Goal: Information Seeking & Learning: Learn about a topic

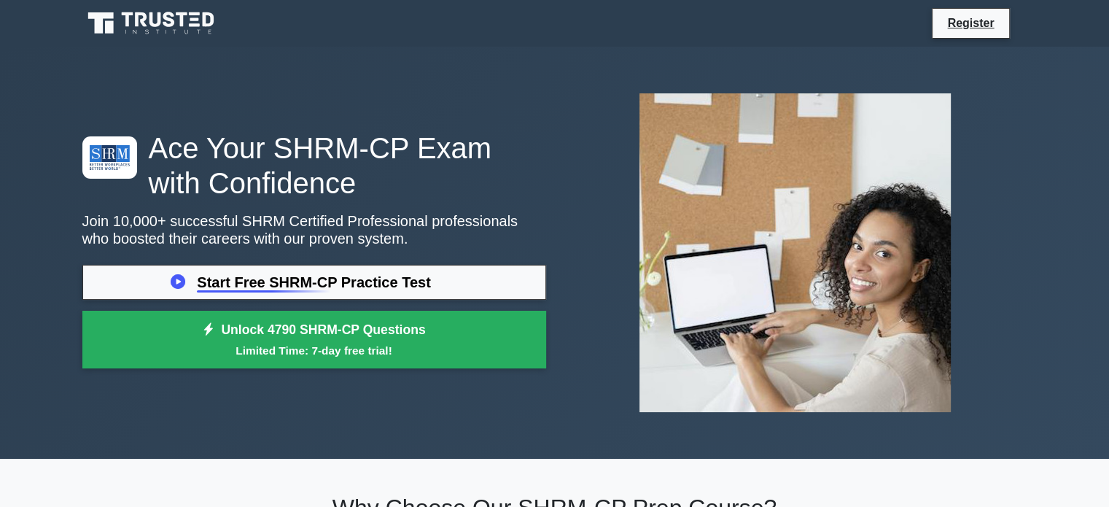
click at [262, 284] on link "Start Free SHRM-CP Practice Test" at bounding box center [314, 282] width 464 height 35
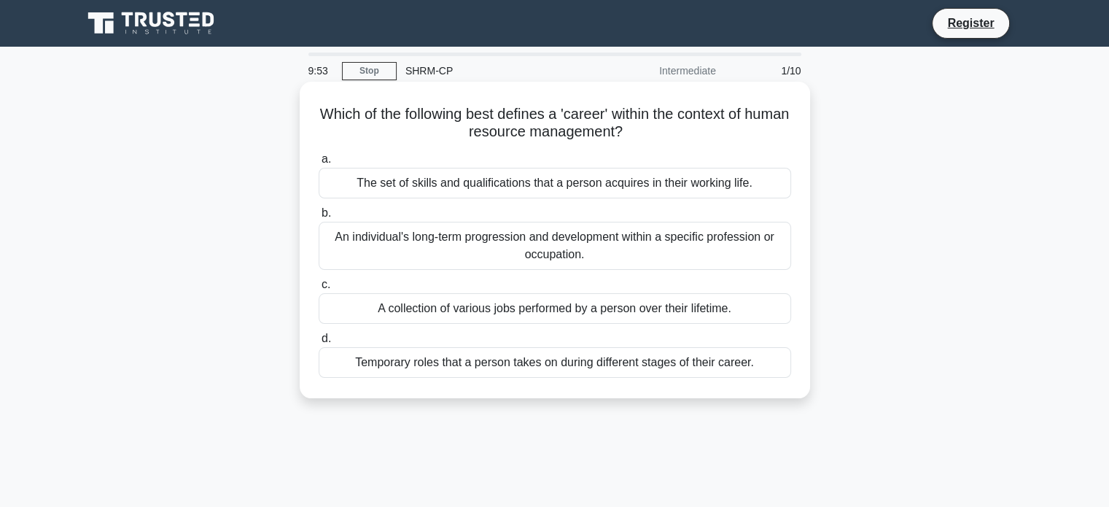
click at [604, 246] on div "An individual's long-term progression and development within a specific profess…" at bounding box center [555, 246] width 472 height 48
click at [319, 218] on input "b. An individual's long-term progression and development within a specific prof…" at bounding box center [319, 213] width 0 height 9
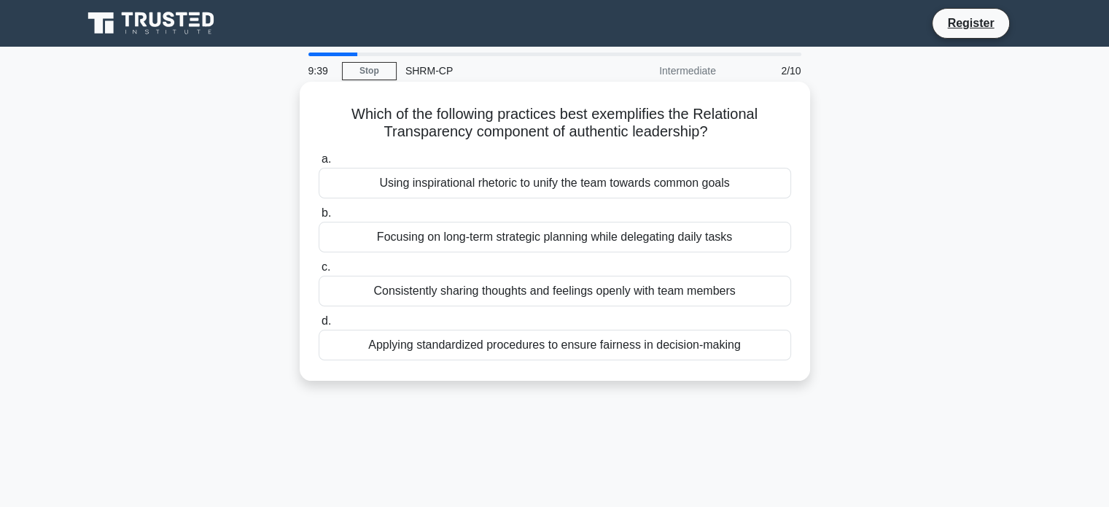
click at [526, 302] on div "Consistently sharing thoughts and feelings openly with team members" at bounding box center [555, 291] width 472 height 31
click at [319, 272] on input "c. Consistently sharing thoughts and feelings openly with team members" at bounding box center [319, 266] width 0 height 9
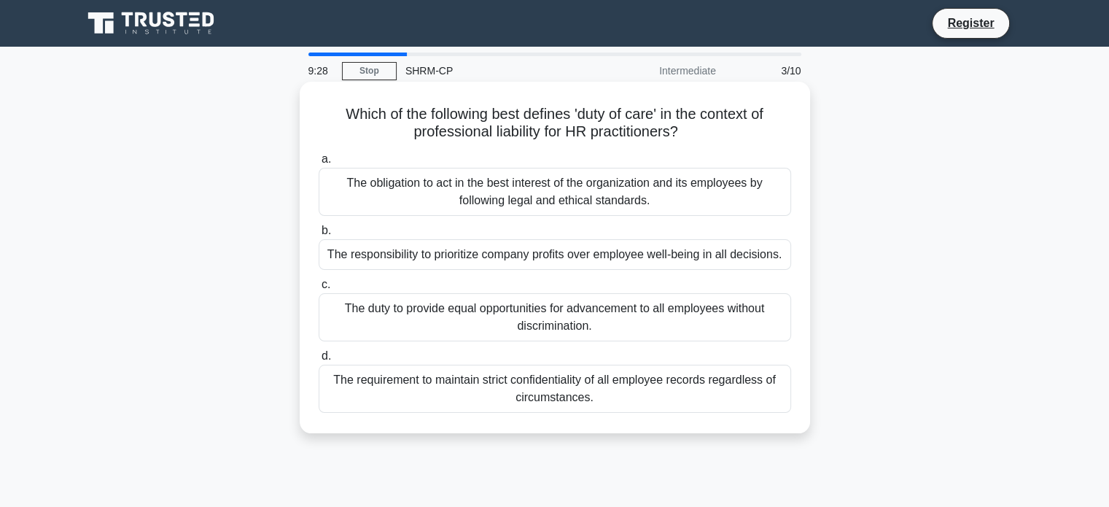
click at [421, 204] on div "The obligation to act in the best interest of the organization and its employee…" at bounding box center [555, 192] width 472 height 48
click at [319, 164] on input "a. The obligation to act in the best interest of the organization and its emplo…" at bounding box center [319, 159] width 0 height 9
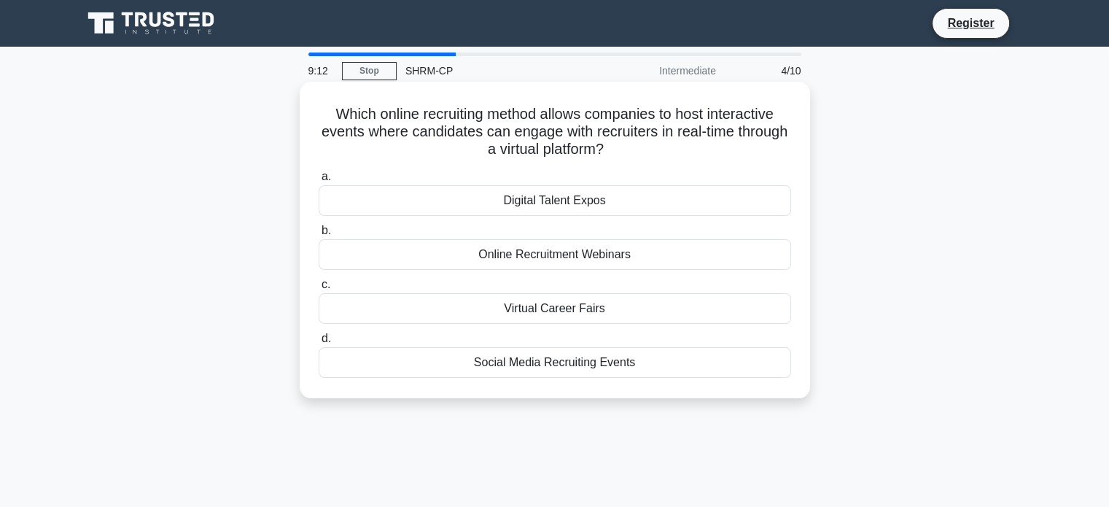
click at [486, 309] on div "Virtual Career Fairs" at bounding box center [555, 308] width 472 height 31
click at [319, 289] on input "c. Virtual Career Fairs" at bounding box center [319, 284] width 0 height 9
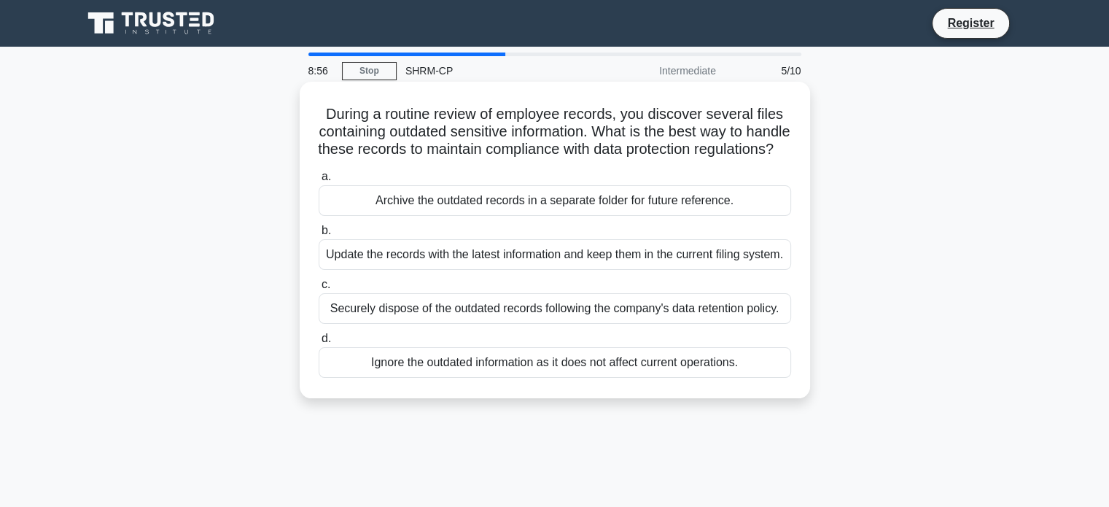
click at [492, 324] on div "Securely dispose of the outdated records following the company's data retention…" at bounding box center [555, 308] width 472 height 31
click at [319, 289] on input "c. Securely dispose of the outdated records following the company's data retent…" at bounding box center [319, 284] width 0 height 9
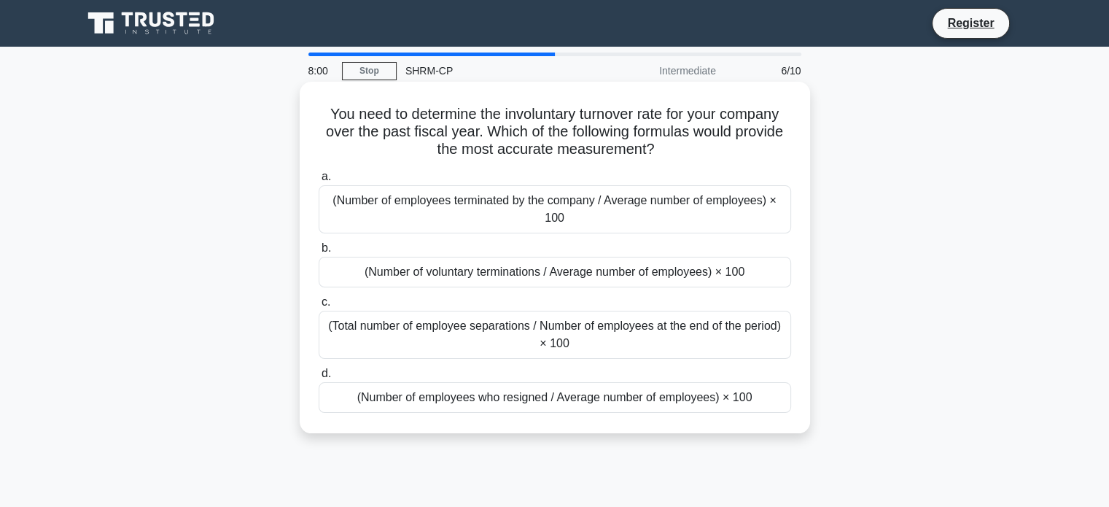
click at [499, 338] on div "(Total number of employee separations / Number of employees at the end of the p…" at bounding box center [555, 335] width 472 height 48
click at [319, 307] on input "c. (Total number of employee separations / Number of employees at the end of th…" at bounding box center [319, 301] width 0 height 9
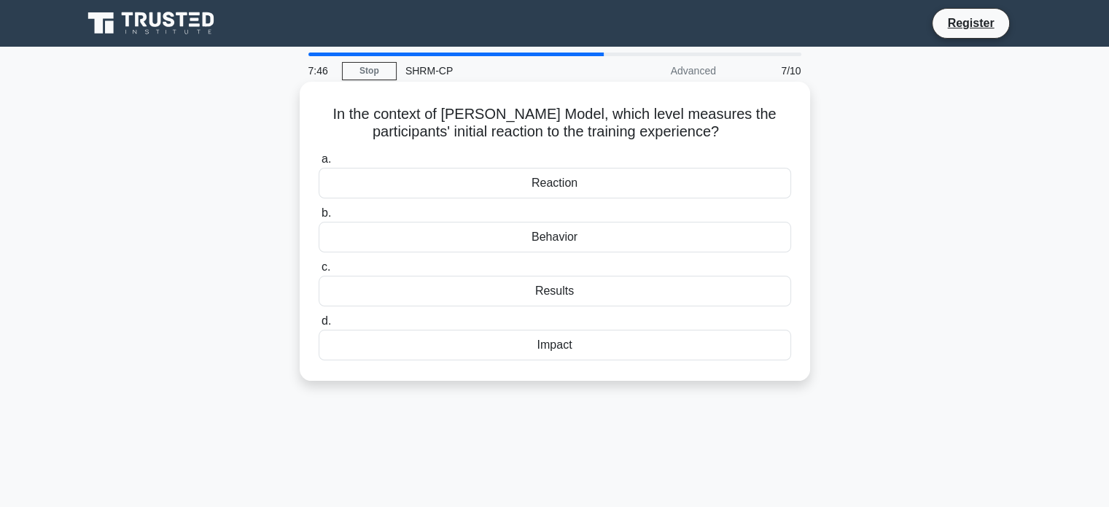
click at [553, 189] on div "Reaction" at bounding box center [555, 183] width 472 height 31
click at [319, 164] on input "a. Reaction" at bounding box center [319, 159] width 0 height 9
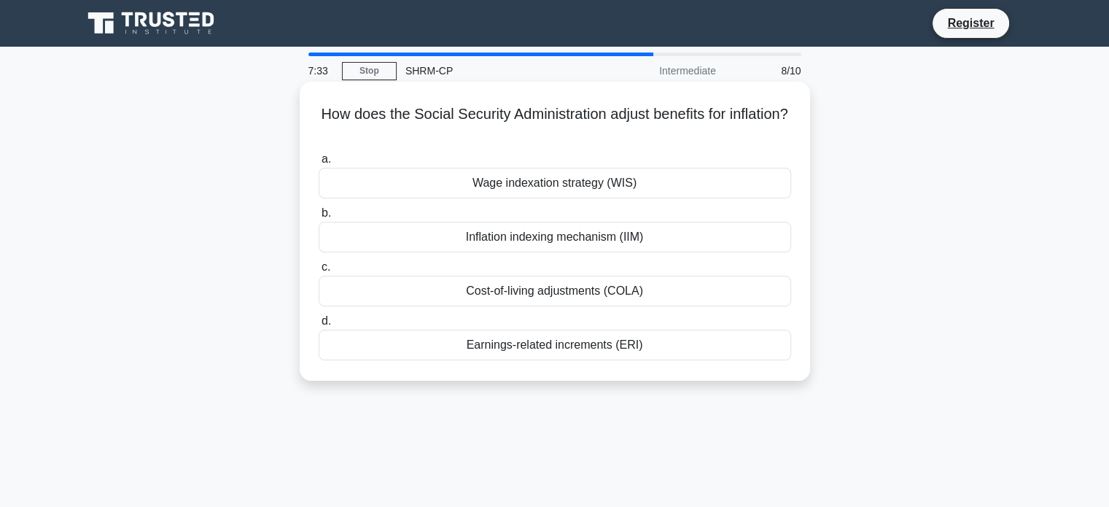
click at [491, 294] on div "Cost-of-living adjustments (COLA)" at bounding box center [555, 291] width 472 height 31
click at [319, 272] on input "c. Cost-of-living adjustments (COLA)" at bounding box center [319, 266] width 0 height 9
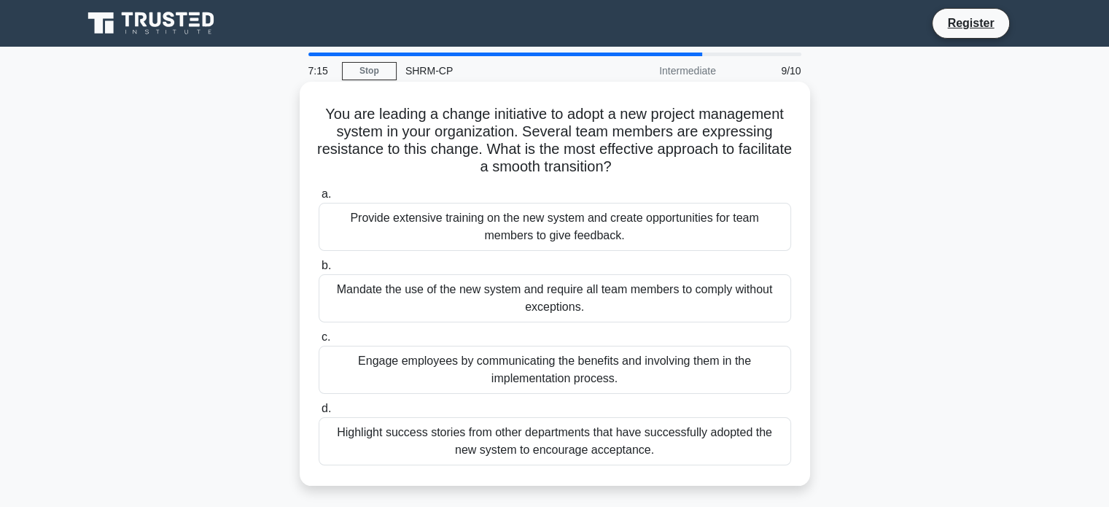
click at [461, 378] on div "Engage employees by communicating the benefits and involving them in the implem…" at bounding box center [555, 370] width 472 height 48
click at [319, 342] on input "c. Engage employees by communicating the benefits and involving them in the imp…" at bounding box center [319, 336] width 0 height 9
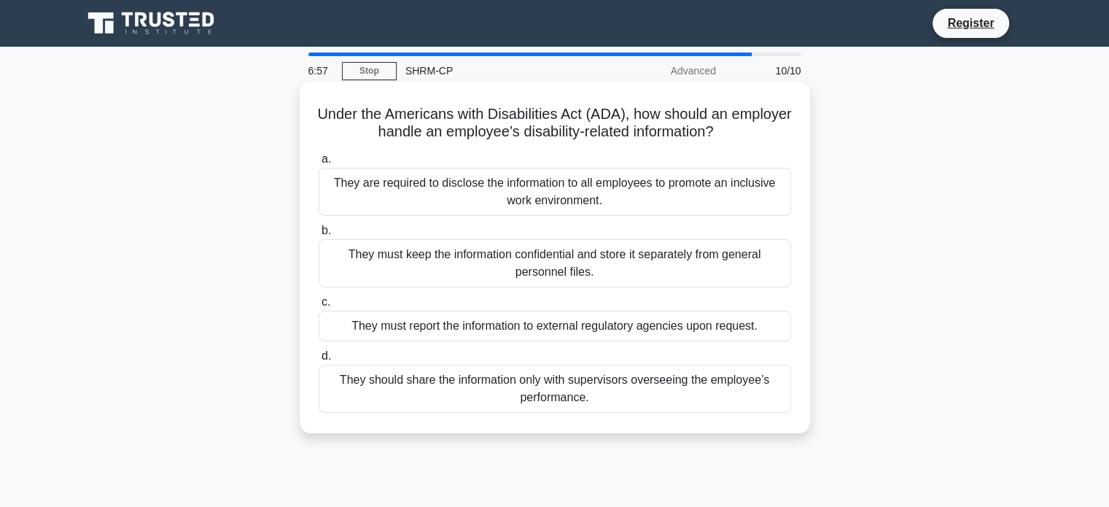
click at [455, 323] on div "They must report the information to external regulatory agencies upon request." at bounding box center [555, 326] width 472 height 31
click at [319, 307] on input "c. They must report the information to external regulatory agencies upon reques…" at bounding box center [319, 301] width 0 height 9
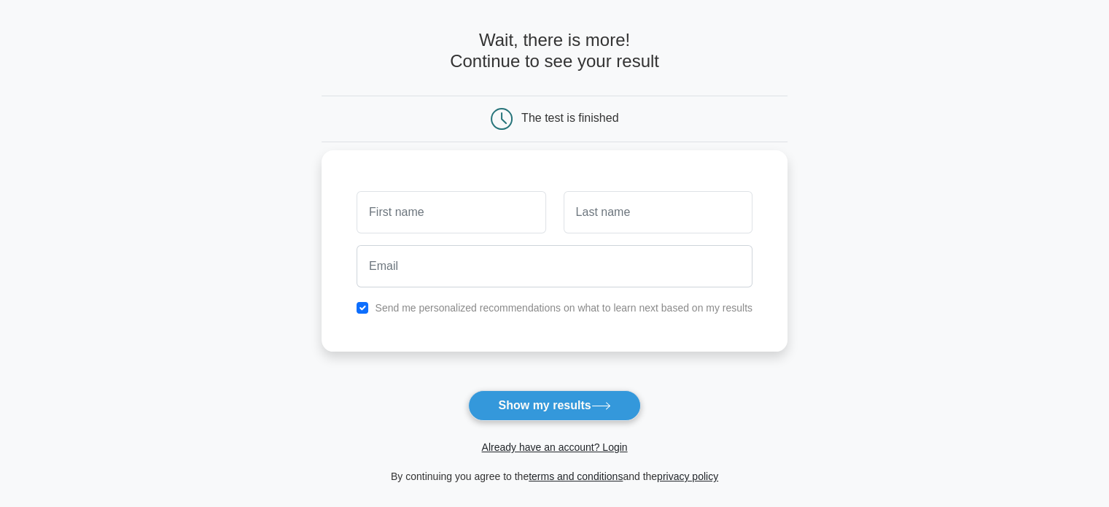
scroll to position [73, 0]
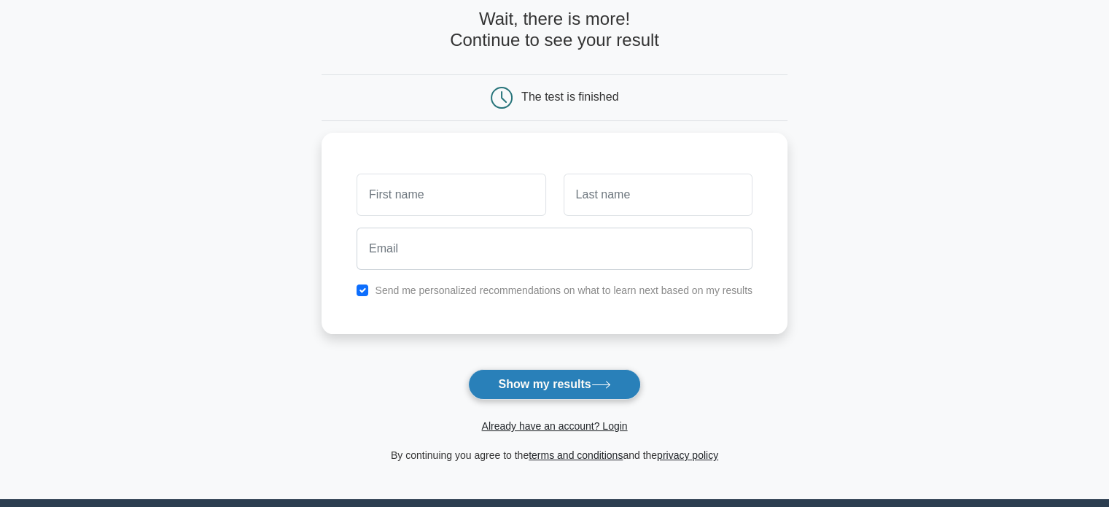
click at [539, 377] on button "Show my results" at bounding box center [554, 384] width 172 height 31
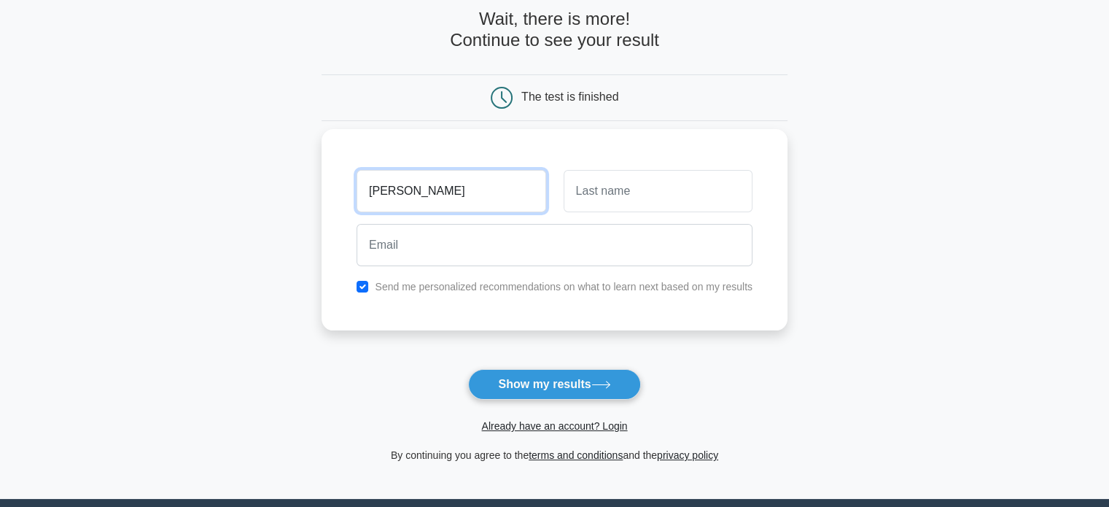
type input "Tyler"
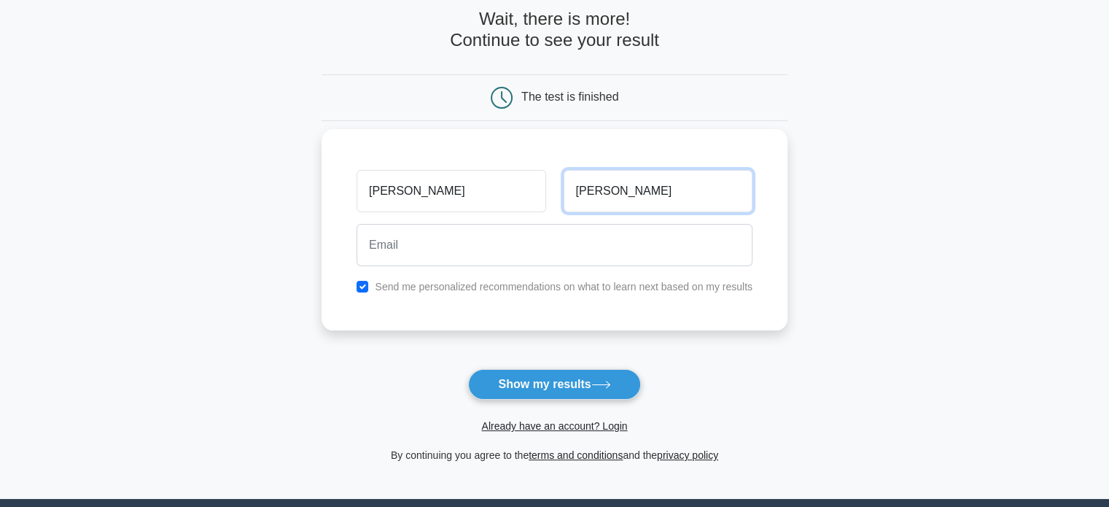
type input "Keown"
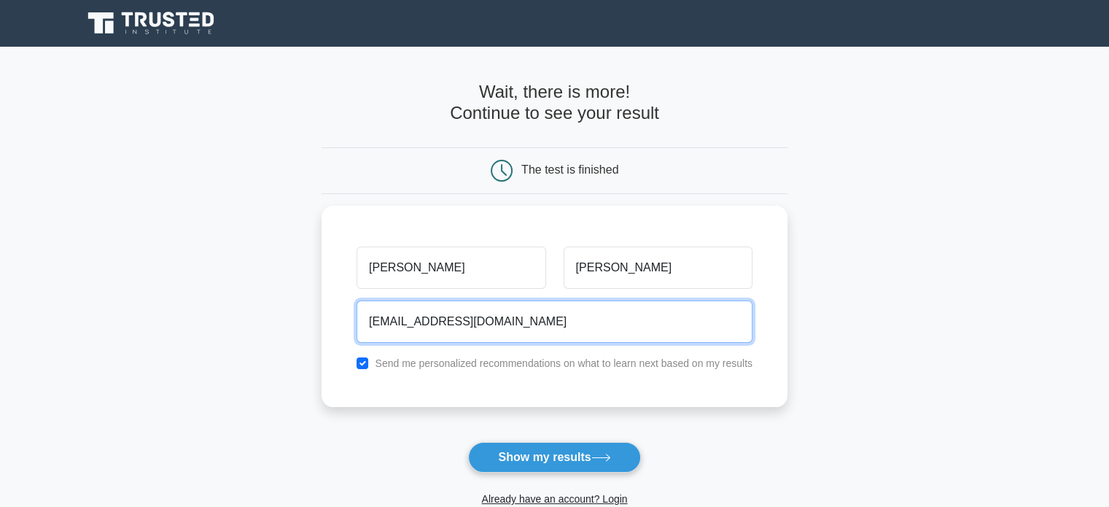
scroll to position [0, 0]
type input "keowntown@gmail.com"
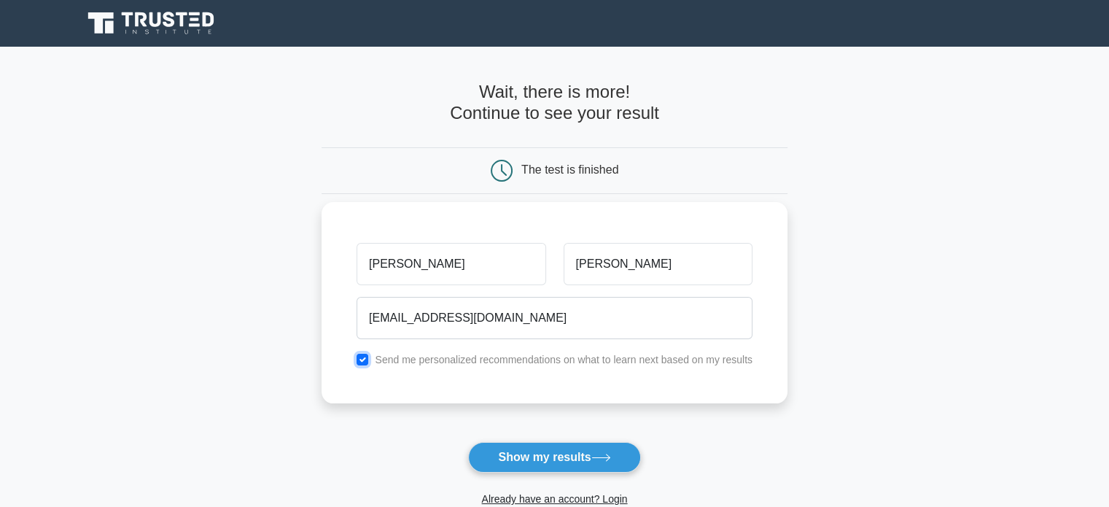
click at [365, 360] on input "checkbox" at bounding box center [363, 360] width 12 height 12
checkbox input "false"
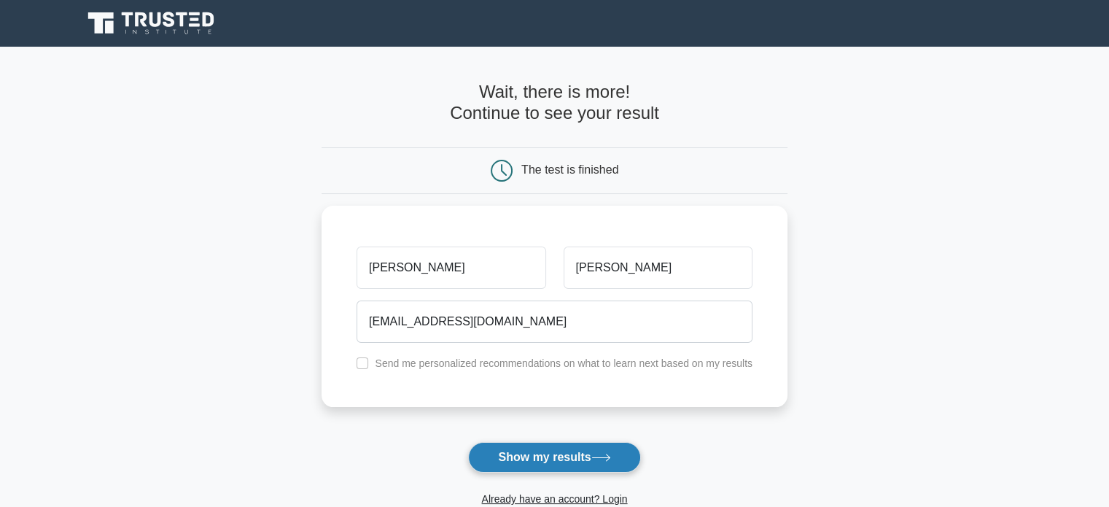
click at [604, 458] on icon at bounding box center [601, 458] width 20 height 8
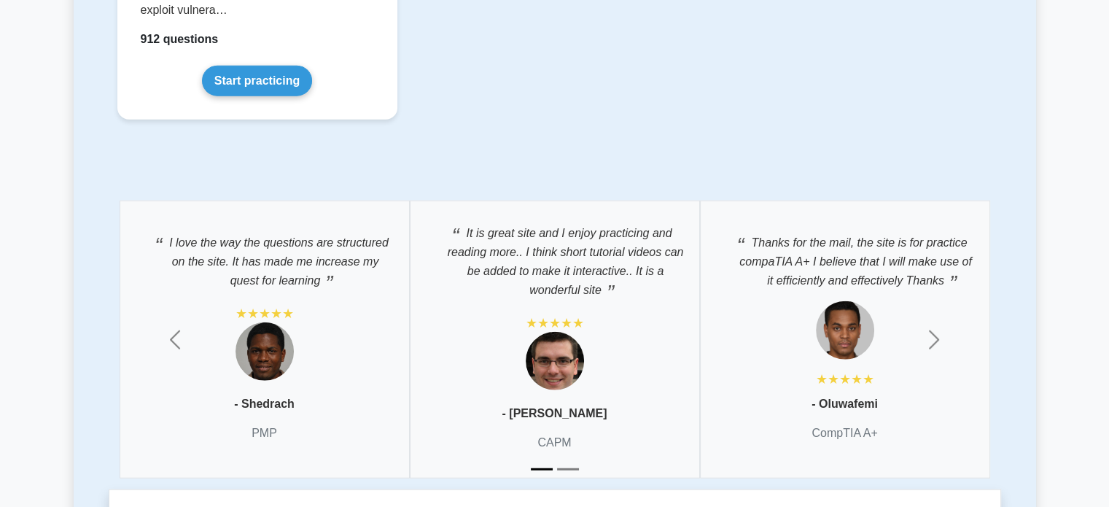
scroll to position [3208, 0]
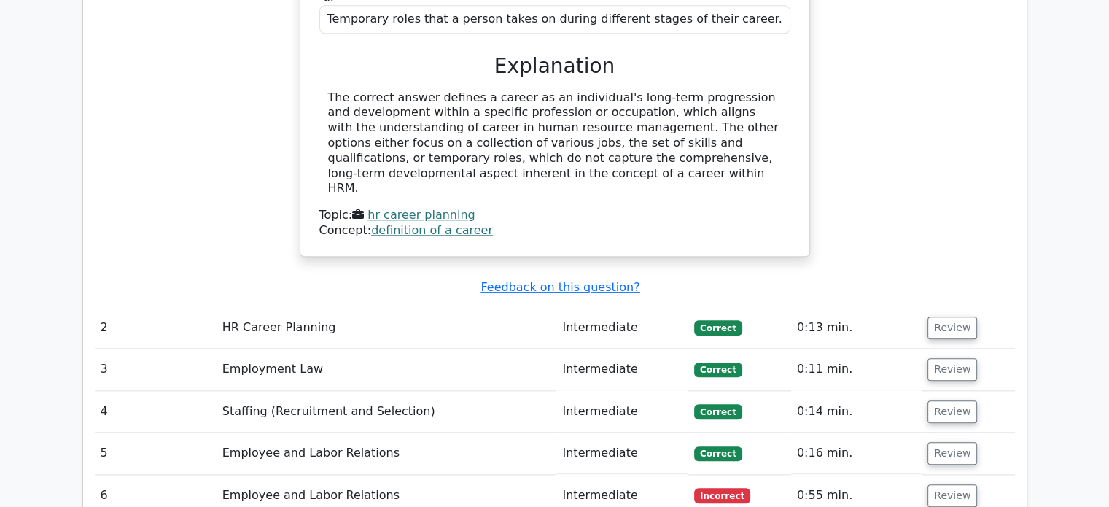
scroll to position [1750, 0]
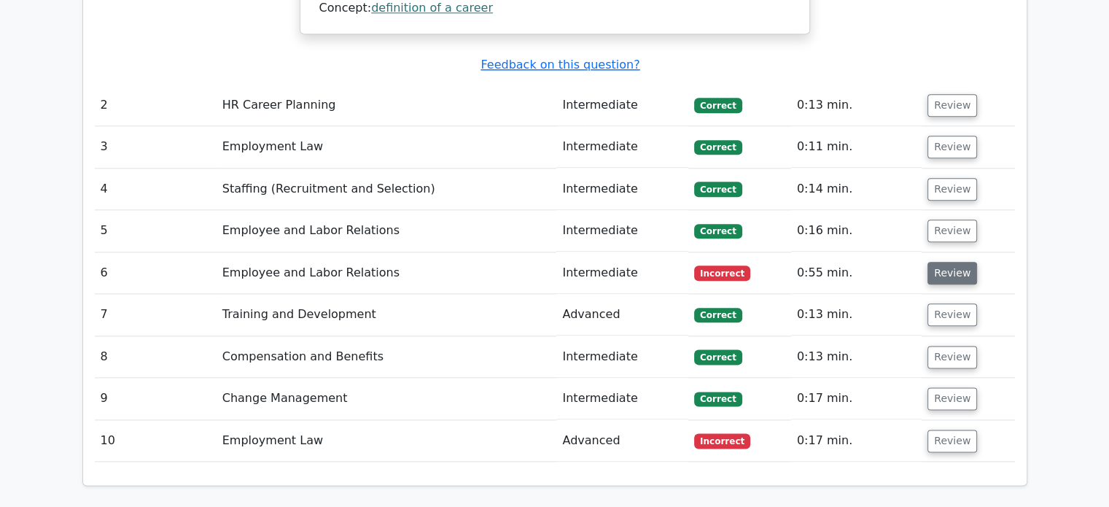
click at [963, 262] on button "Review" at bounding box center [952, 273] width 50 height 23
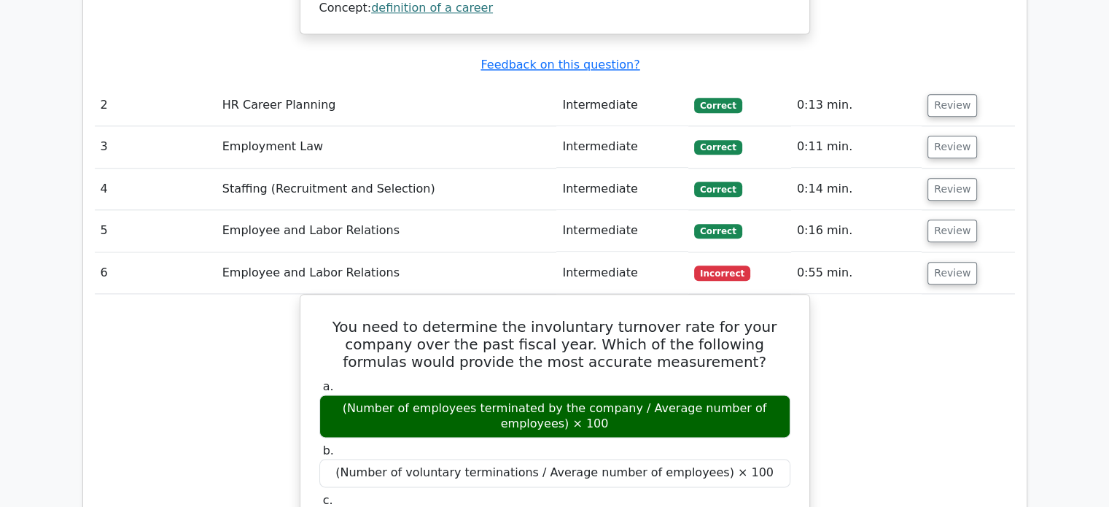
scroll to position [1677, 0]
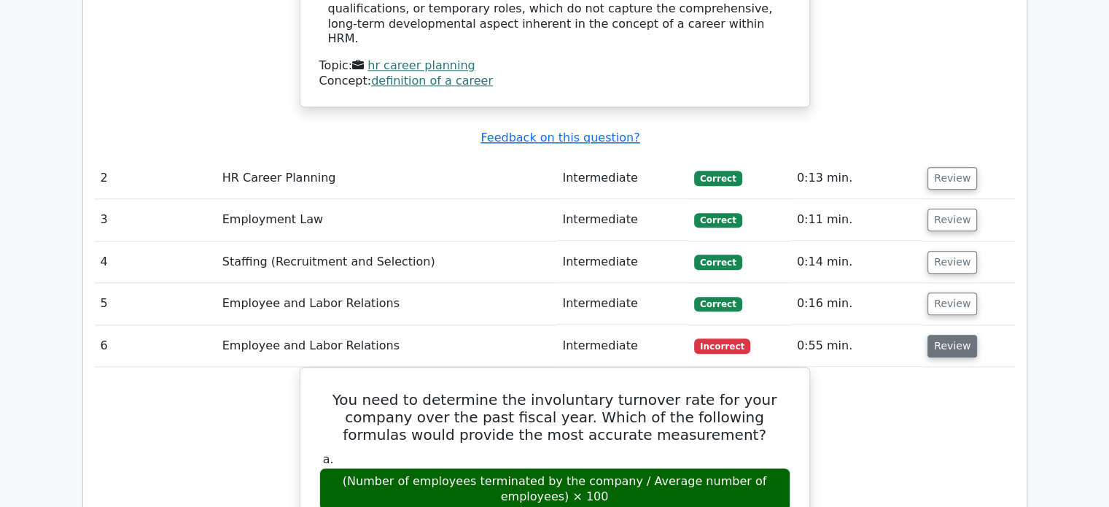
click at [939, 335] on button "Review" at bounding box center [952, 346] width 50 height 23
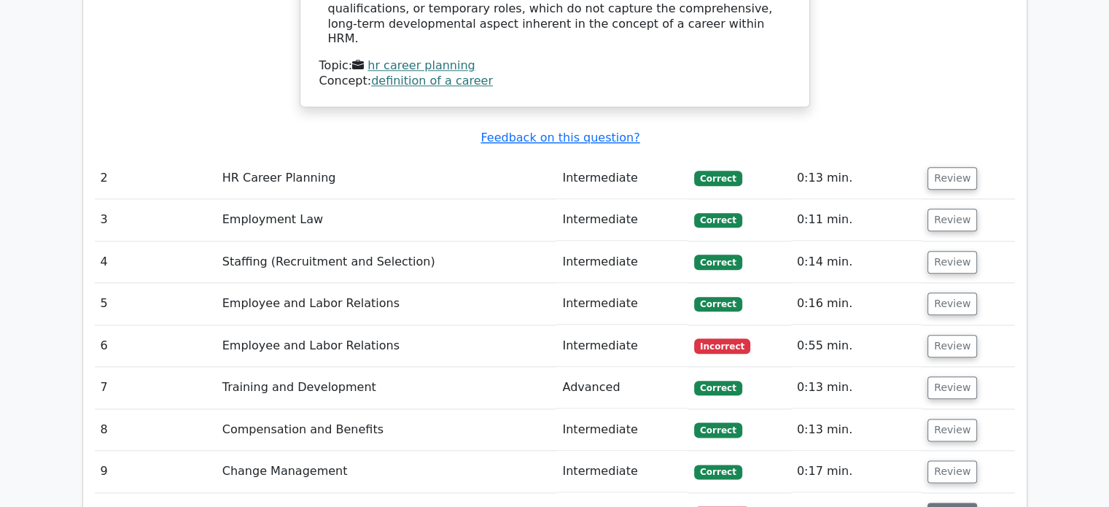
click at [944, 502] on button "Review" at bounding box center [952, 513] width 50 height 23
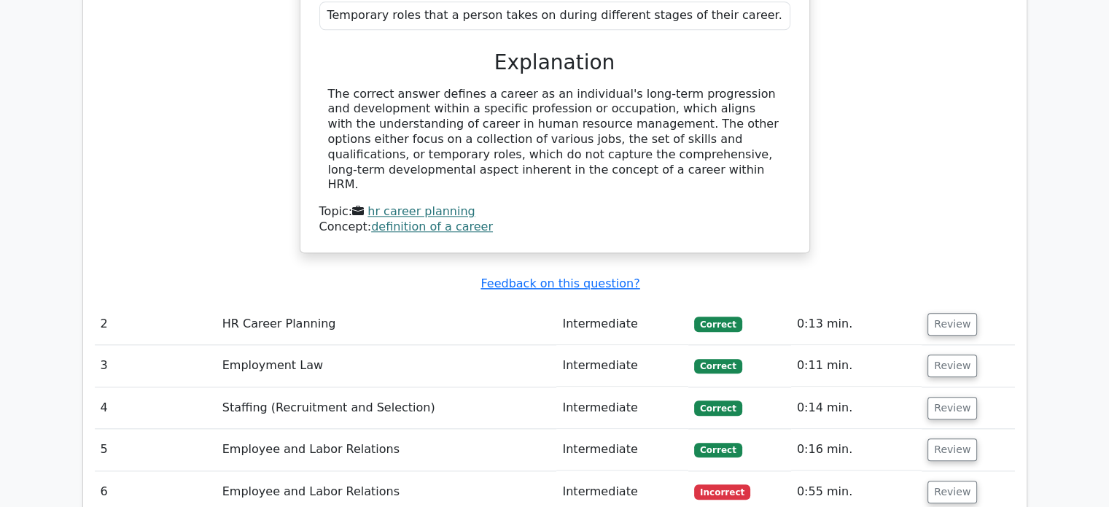
scroll to position [1385, 0]
